Goal: Check status: Check status

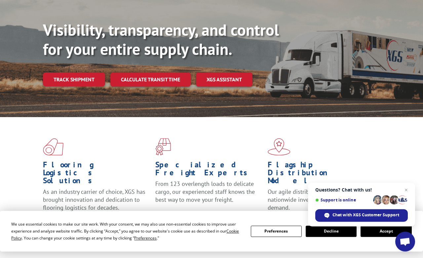
scroll to position [77, 0]
click at [59, 72] on link "Track shipment" at bounding box center [74, 79] width 62 height 14
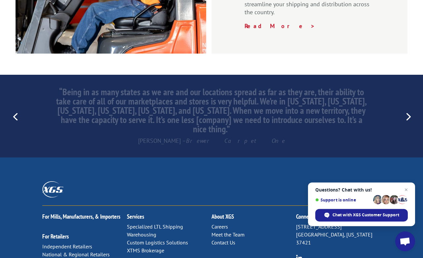
scroll to position [1013, 0]
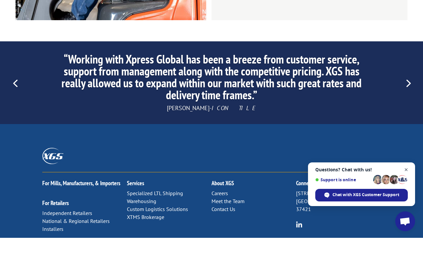
click at [396, 186] on span "Close chat" at bounding box center [406, 190] width 8 height 8
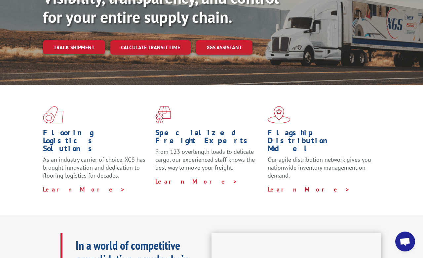
scroll to position [109, 0]
click at [62, 40] on link "Track shipment" at bounding box center [74, 47] width 62 height 14
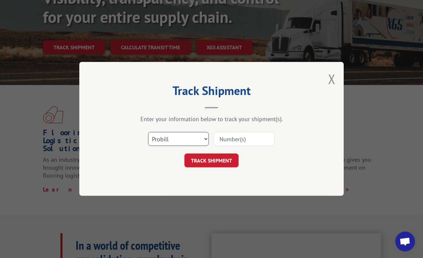
click at [161, 138] on select "Select category... Probill BOL PO" at bounding box center [178, 139] width 61 height 14
click at [187, 141] on select "Select category... Probill BOL PO" at bounding box center [178, 139] width 61 height 14
click at [233, 142] on input at bounding box center [244, 139] width 61 height 14
click at [227, 140] on input at bounding box center [244, 139] width 61 height 14
paste input "17602216"
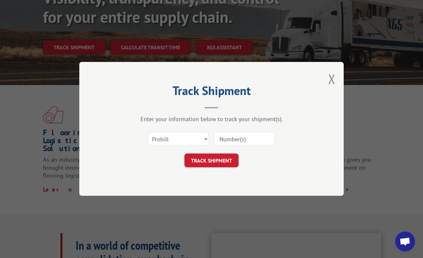
type input "17602216"
click at [207, 165] on button "TRACK SHIPMENT" at bounding box center [211, 161] width 54 height 14
